Goal: Task Accomplishment & Management: Manage account settings

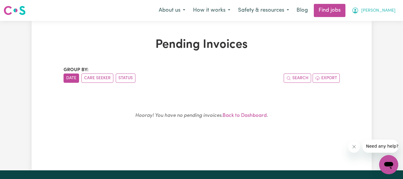
click at [390, 11] on span "[PERSON_NAME]" at bounding box center [378, 10] width 34 height 7
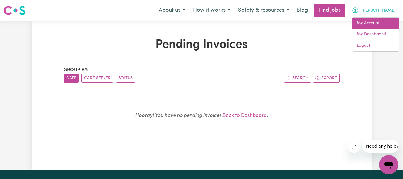
click at [377, 24] on link "My Account" at bounding box center [375, 23] width 47 height 11
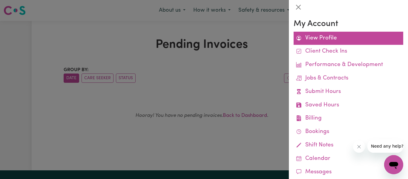
click at [336, 41] on link "View Profile" at bounding box center [348, 38] width 110 height 13
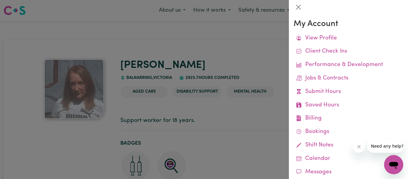
click at [241, 58] on div at bounding box center [204, 89] width 408 height 179
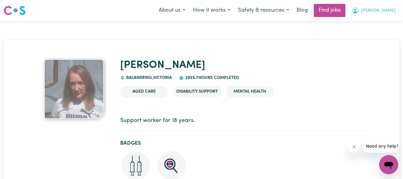
click at [390, 9] on span "[PERSON_NAME]" at bounding box center [378, 10] width 34 height 7
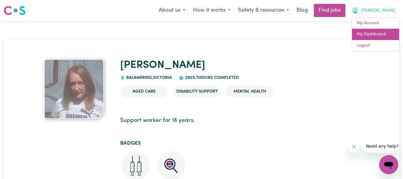
click at [383, 32] on link "My Dashboard" at bounding box center [375, 34] width 47 height 11
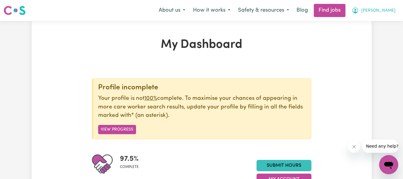
click at [385, 12] on span "[PERSON_NAME]" at bounding box center [378, 10] width 34 height 7
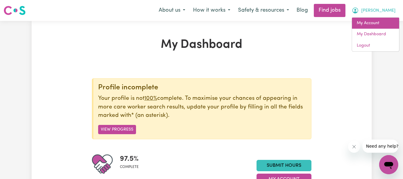
click at [372, 22] on link "My Account" at bounding box center [375, 23] width 47 height 11
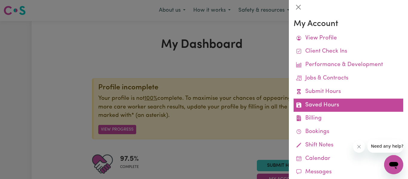
click at [327, 103] on link "Saved Hours" at bounding box center [348, 104] width 110 height 13
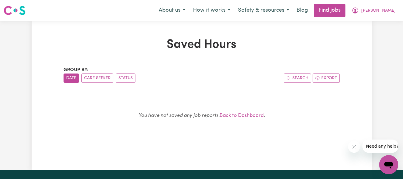
click at [386, 17] on nav "Menu About us How it works Safety & resources Blog Find jobs [PERSON_NAME]" at bounding box center [201, 10] width 403 height 21
click at [387, 11] on span "[PERSON_NAME]" at bounding box center [378, 10] width 34 height 7
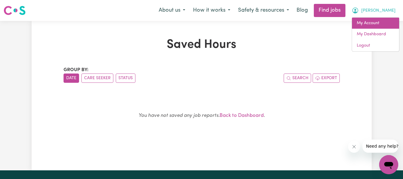
click at [377, 25] on link "My Account" at bounding box center [375, 23] width 47 height 11
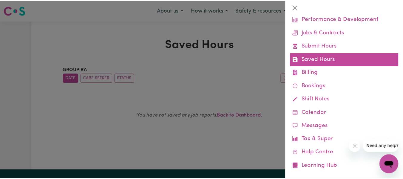
scroll to position [54, 0]
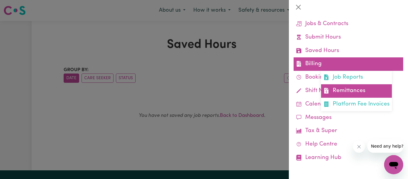
click at [345, 90] on link "Remittances" at bounding box center [356, 90] width 71 height 13
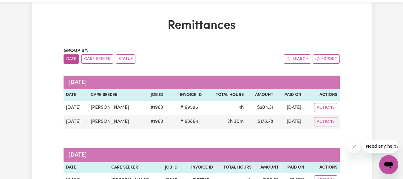
scroll to position [30, 0]
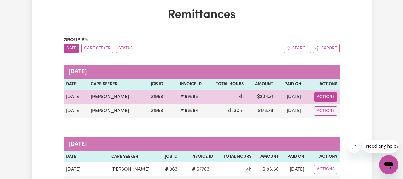
click at [324, 94] on button "Actions" at bounding box center [325, 96] width 23 height 9
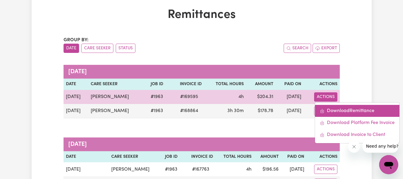
click at [336, 109] on link "Download Remittance" at bounding box center [357, 111] width 84 height 12
